Goal: Transaction & Acquisition: Purchase product/service

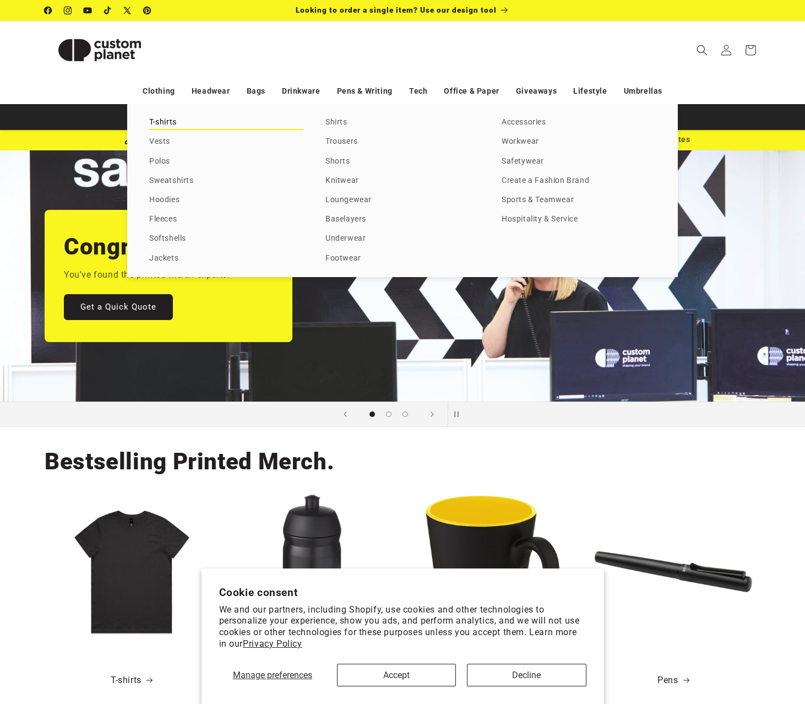
click at [160, 123] on link "T-shirts" at bounding box center [226, 122] width 154 height 15
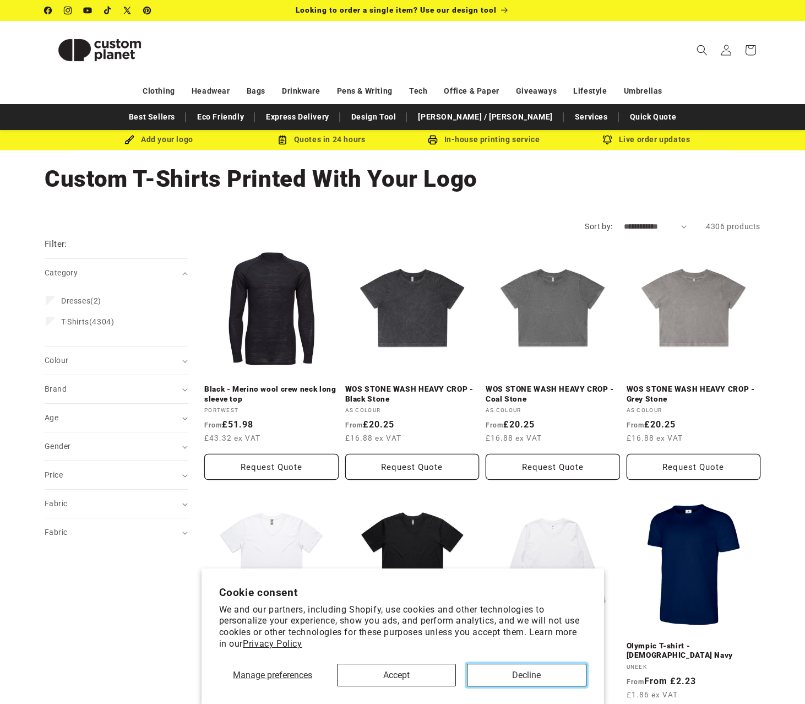
click at [503, 669] on button "Decline" at bounding box center [526, 675] width 119 height 23
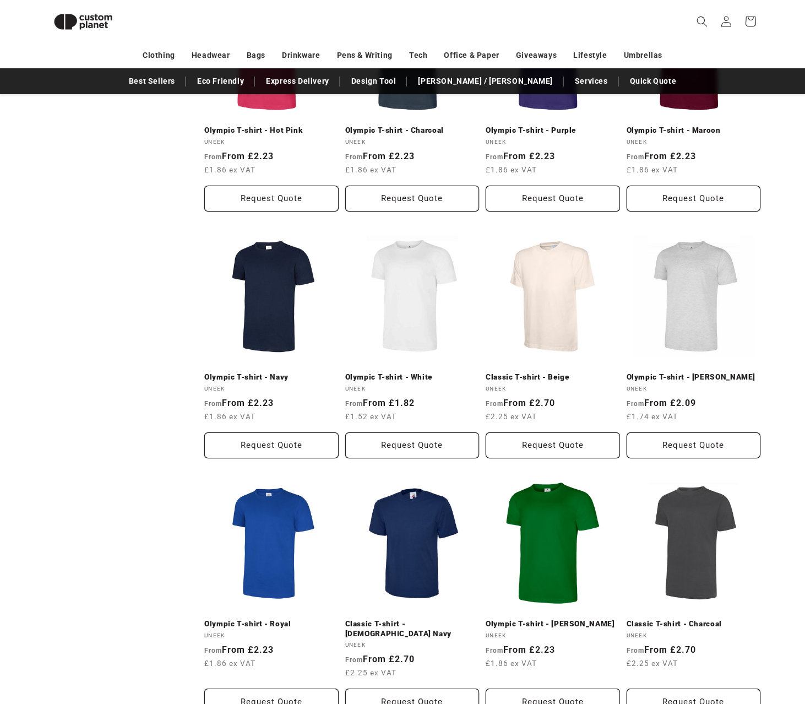
scroll to position [1032, 0]
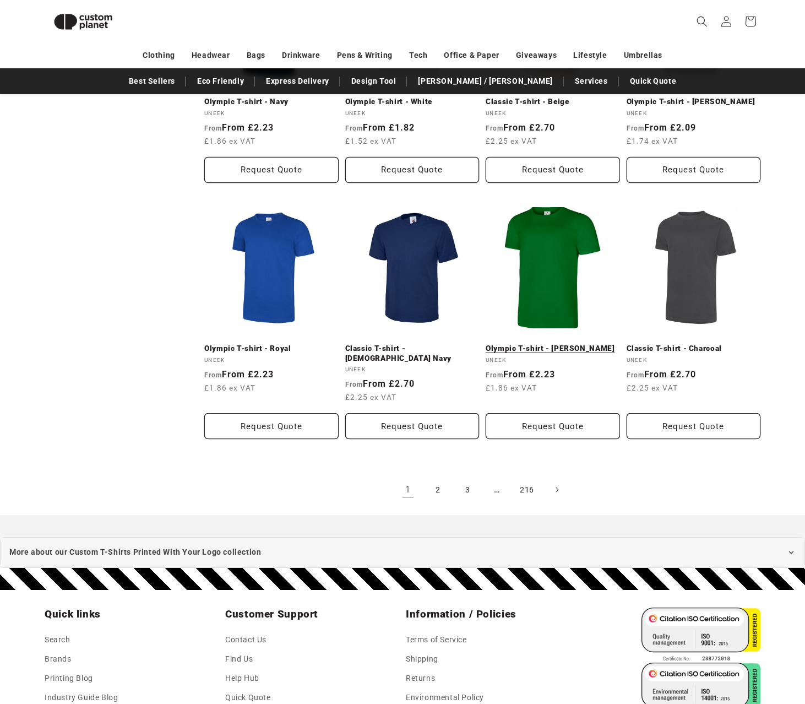
click at [550, 344] on link "Olympic T-shirt - [PERSON_NAME]" at bounding box center [553, 349] width 134 height 10
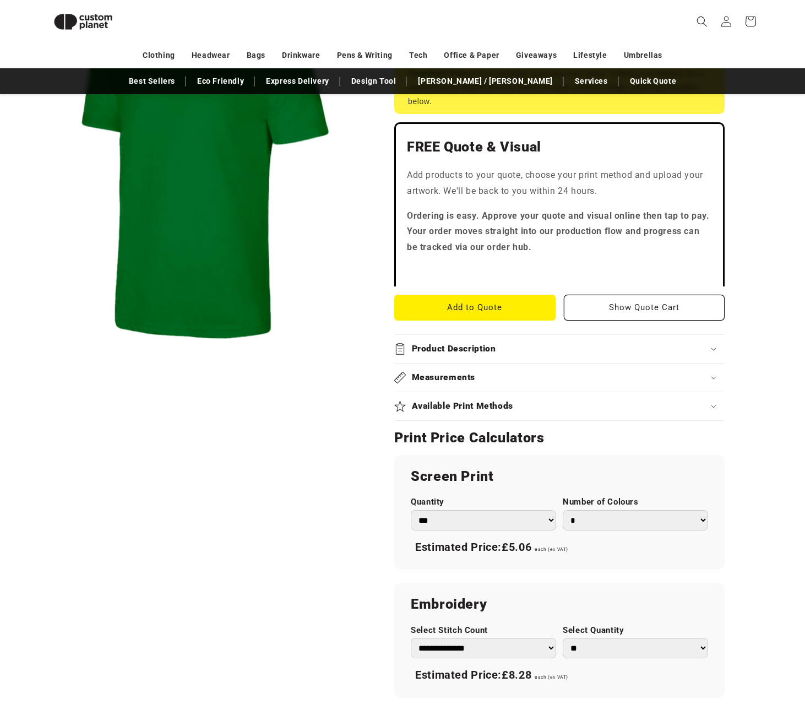
scroll to position [261, 0]
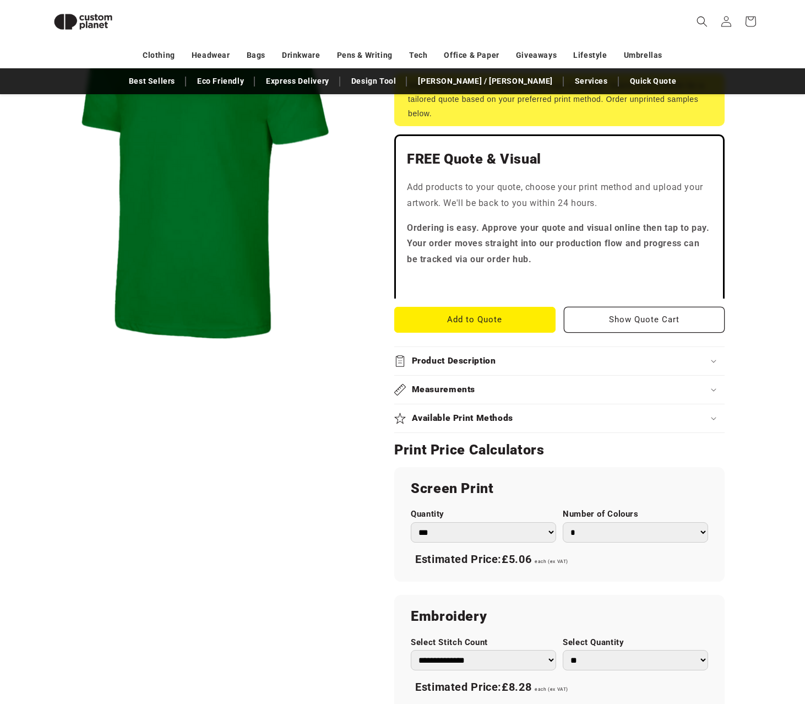
click at [497, 522] on select "*** *** *** **** **** **** ***** *****" at bounding box center [483, 532] width 145 height 20
click at [358, 535] on div "Skip to product information Open media 1 in modal 1 / of 1" at bounding box center [206, 436] width 322 height 1082
